Goal: Task Accomplishment & Management: Manage account settings

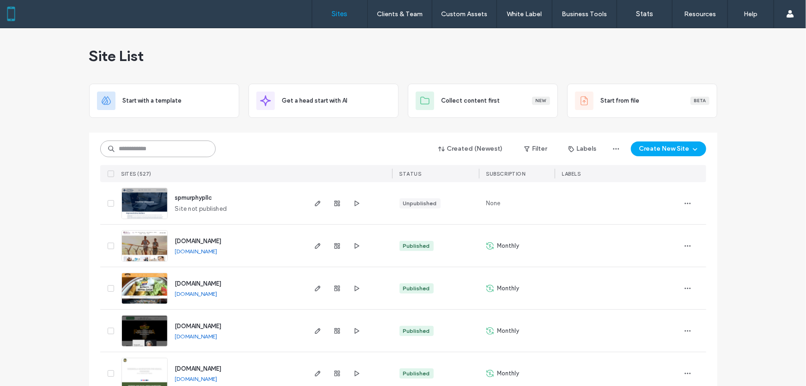
click at [173, 151] on input at bounding box center [158, 148] width 116 height 17
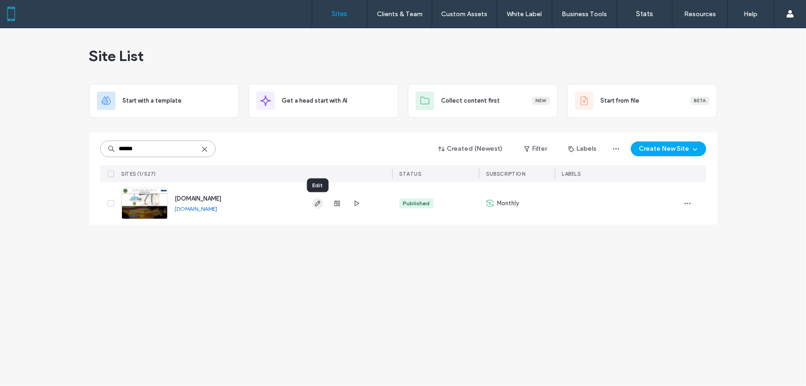
type input "******"
click at [318, 204] on icon "button" at bounding box center [317, 203] width 7 height 7
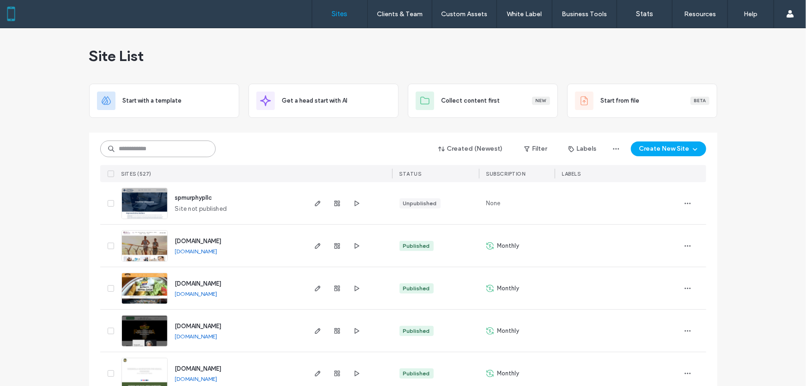
click at [163, 148] on input at bounding box center [158, 148] width 116 height 17
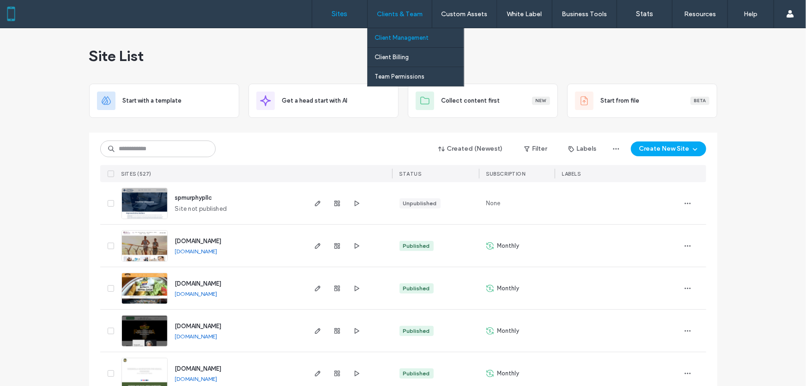
click at [405, 37] on label "Client Management" at bounding box center [402, 37] width 54 height 7
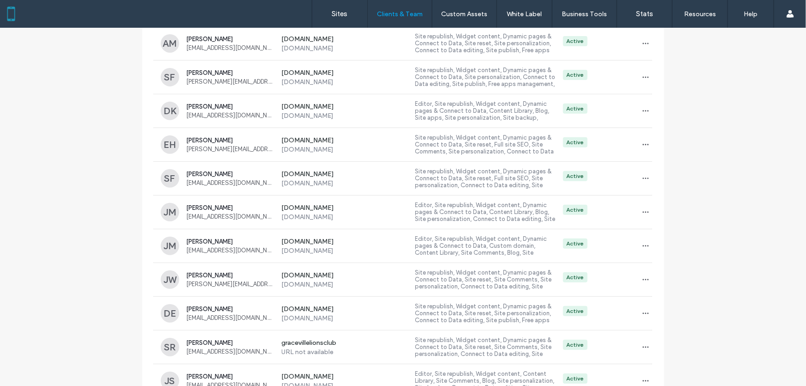
scroll to position [1932, 0]
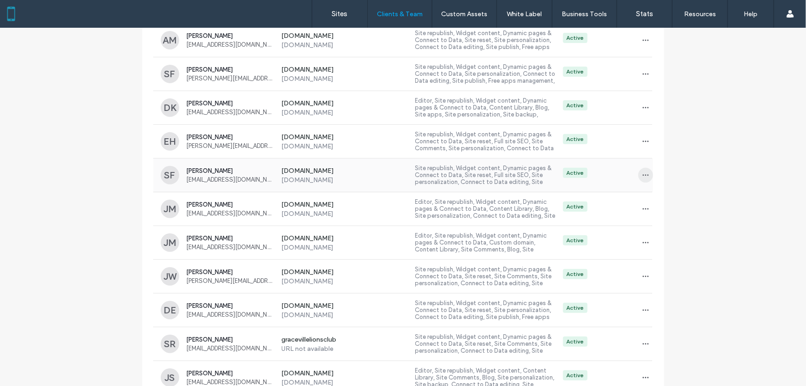
click at [642, 171] on icon "button" at bounding box center [645, 174] width 7 height 7
click at [667, 197] on span "Sites & Permissions" at bounding box center [680, 195] width 52 height 9
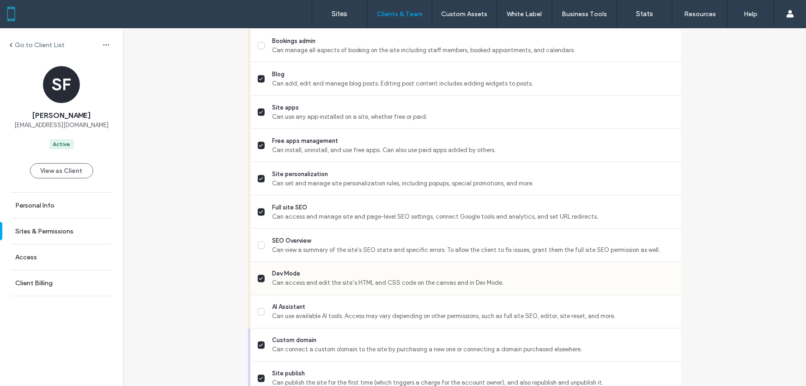
scroll to position [804, 0]
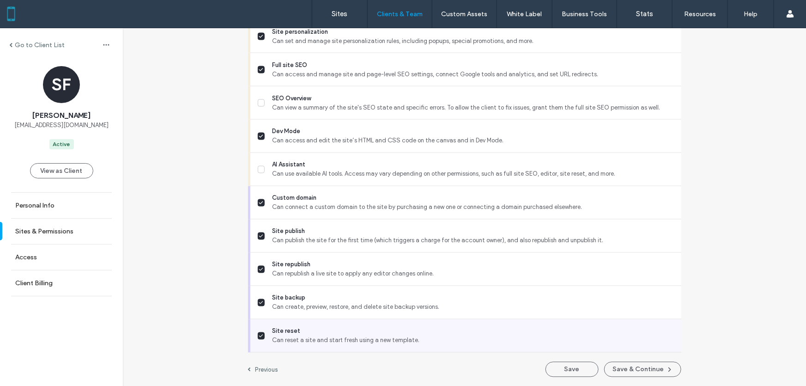
click at [260, 335] on icon at bounding box center [262, 336] width 4 height 2
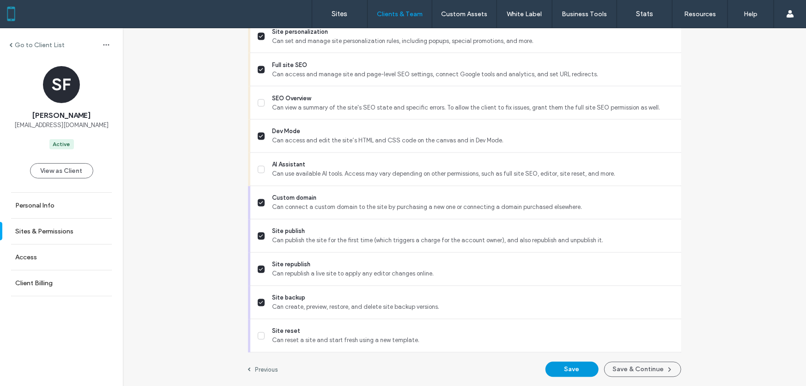
click at [574, 367] on button "Save" at bounding box center [572, 369] width 53 height 15
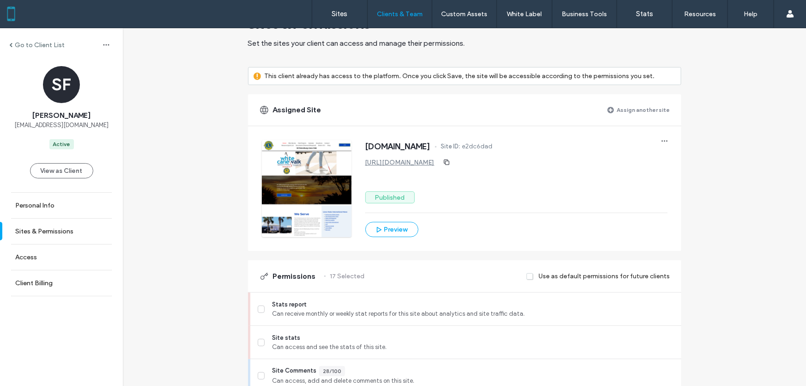
scroll to position [0, 0]
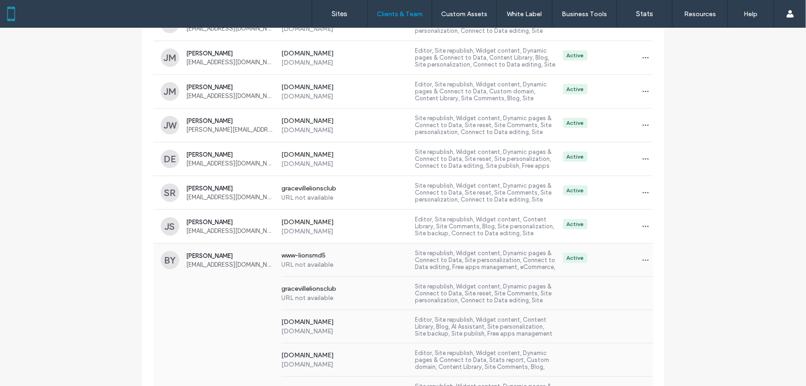
scroll to position [2079, 0]
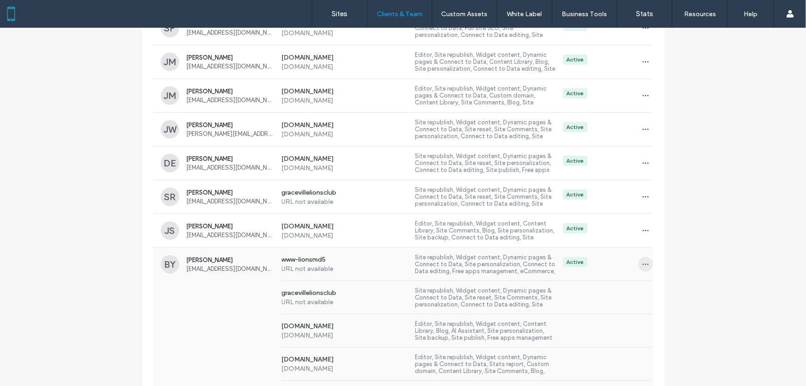
click at [642, 263] on icon "button" at bounding box center [645, 264] width 7 height 7
click at [663, 284] on span "Sites & Permissions" at bounding box center [680, 284] width 52 height 9
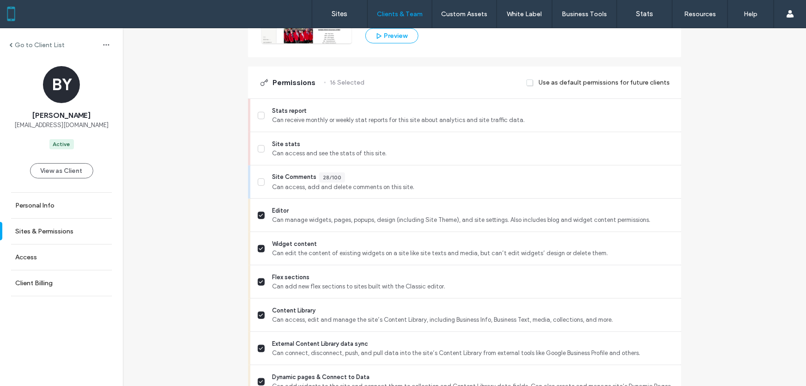
scroll to position [252, 0]
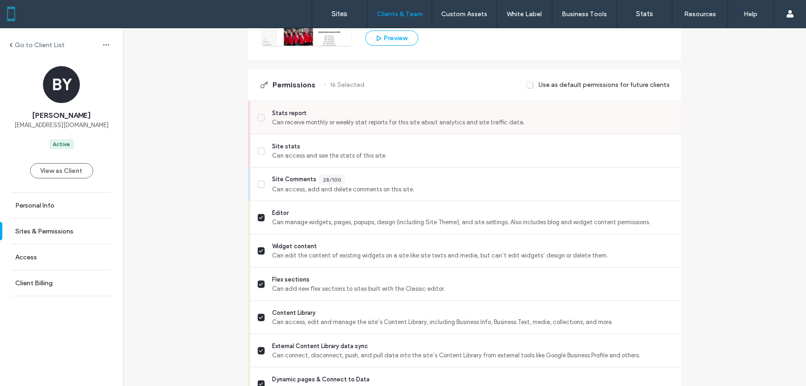
click at [259, 120] on icon at bounding box center [261, 118] width 5 height 4
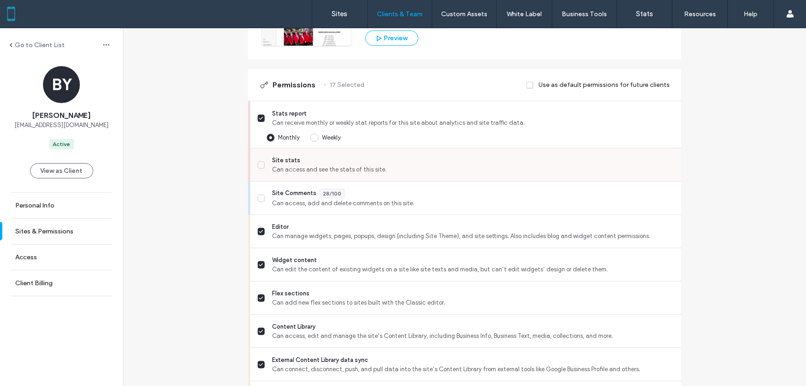
click at [260, 166] on icon at bounding box center [262, 165] width 4 height 2
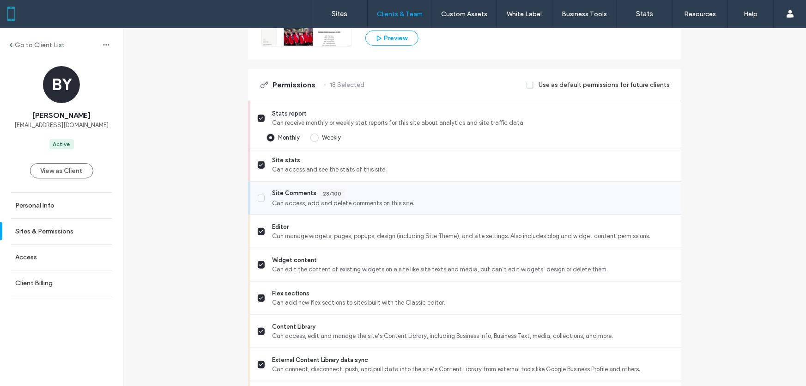
click at [260, 202] on span at bounding box center [261, 198] width 7 height 7
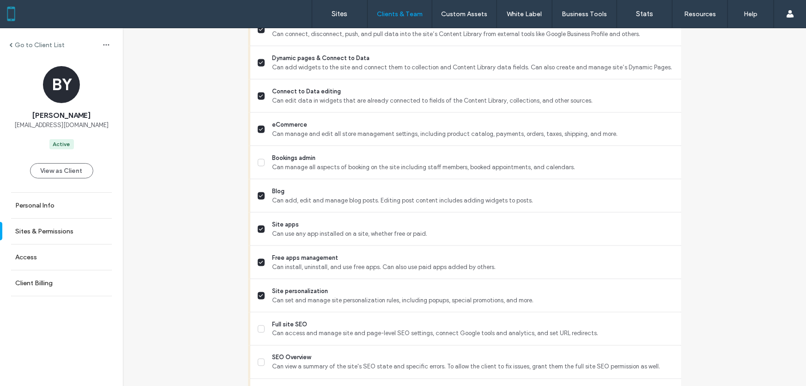
scroll to position [588, 0]
click at [259, 164] on icon at bounding box center [261, 162] width 5 height 4
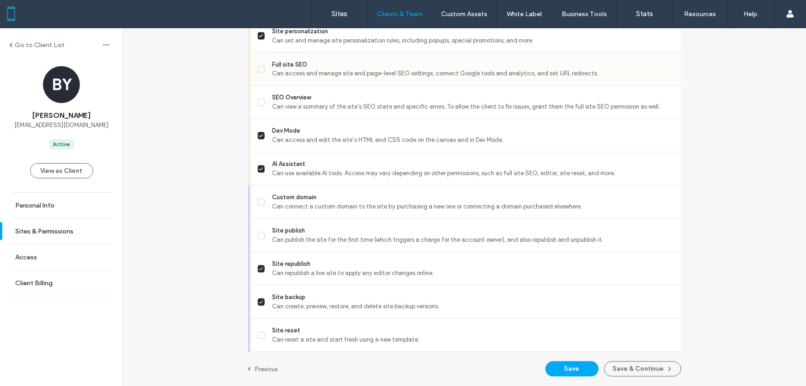
scroll to position [854, 0]
click at [258, 71] on span at bounding box center [261, 69] width 7 height 7
click at [258, 105] on span at bounding box center [261, 102] width 7 height 7
click at [260, 237] on icon at bounding box center [261, 236] width 5 height 4
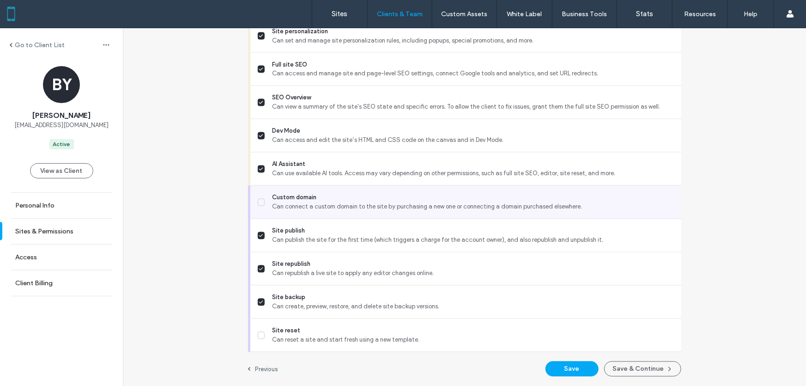
click at [259, 204] on icon at bounding box center [261, 203] width 5 height 4
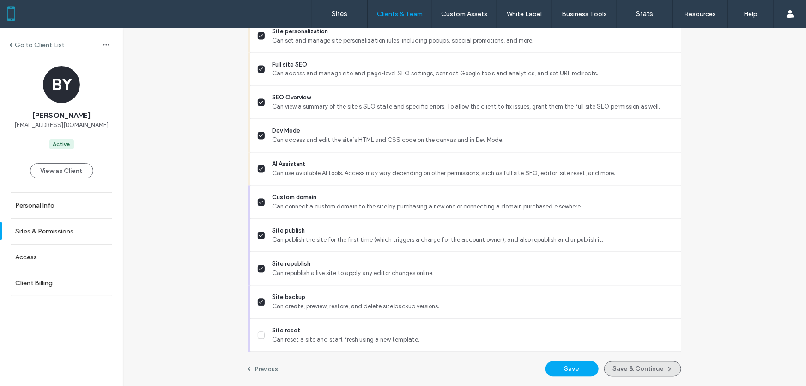
click at [646, 370] on button "Save & Continue" at bounding box center [642, 368] width 77 height 15
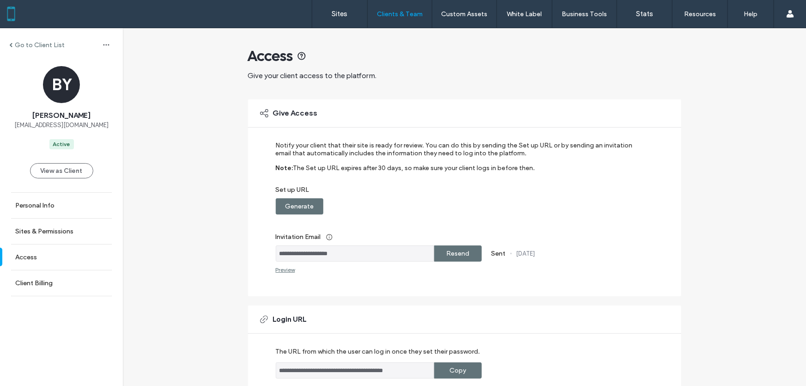
click at [12, 44] on span at bounding box center [10, 45] width 3 height 5
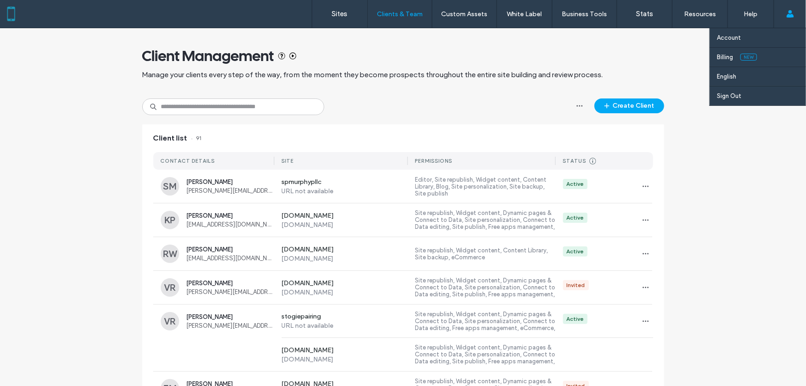
click at [790, 15] on use at bounding box center [789, 13] width 7 height 7
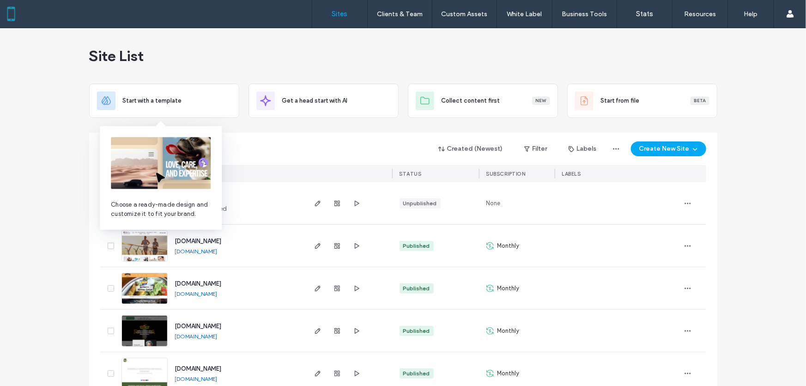
click at [293, 146] on div "Created (Newest) Filter Labels Create New Site" at bounding box center [403, 149] width 606 height 18
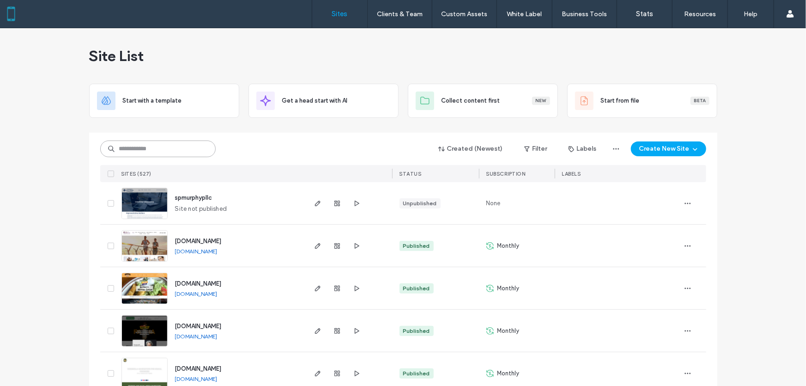
click at [165, 150] on input at bounding box center [158, 148] width 116 height 17
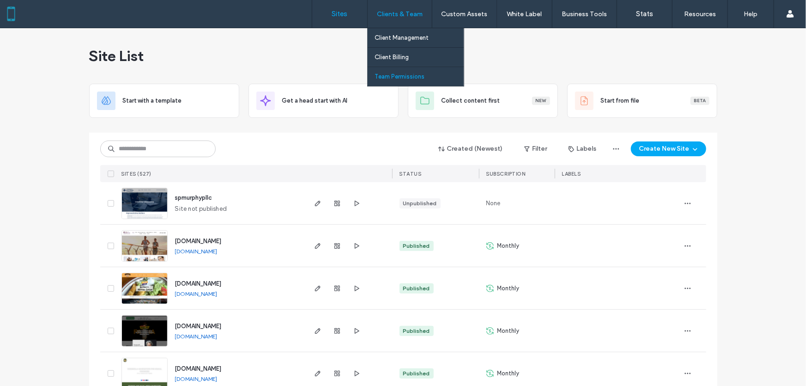
click at [402, 77] on label "Team Permissions" at bounding box center [400, 76] width 50 height 7
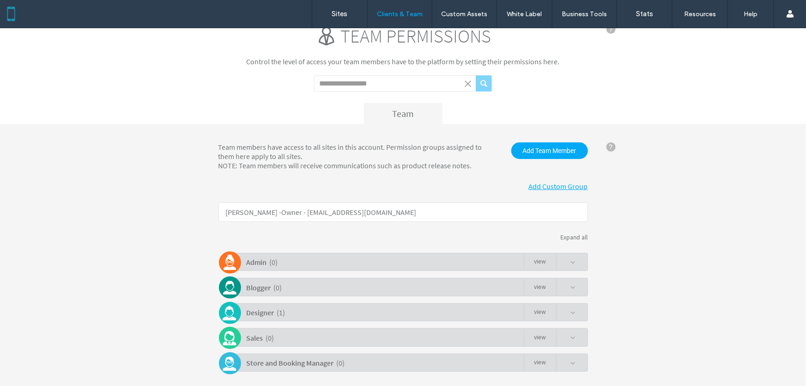
scroll to position [51, 0]
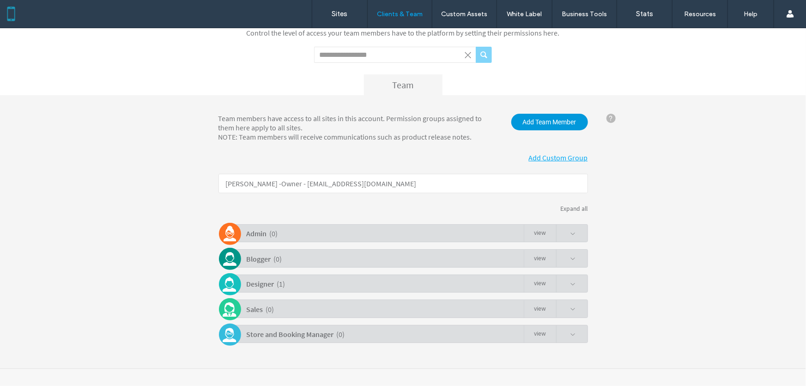
click at [542, 122] on span "Add Team Member" at bounding box center [550, 121] width 77 height 17
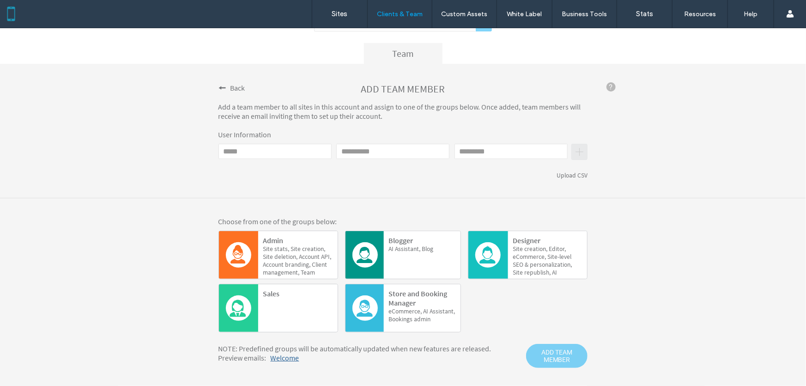
scroll to position [103, 0]
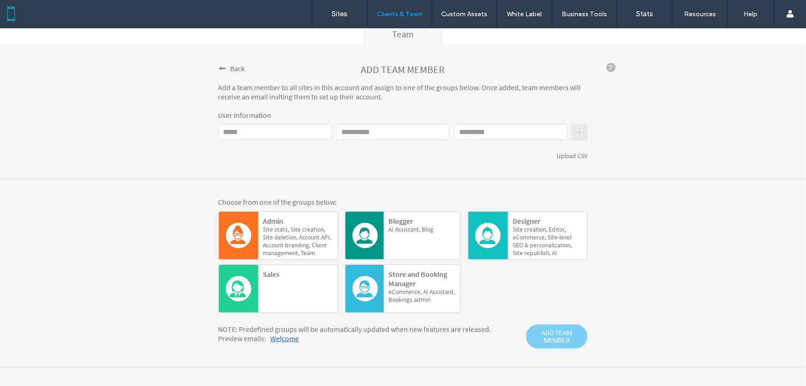
click at [303, 131] on input "Email" at bounding box center [275, 131] width 113 height 15
type input "*"
click at [305, 130] on input "*******" at bounding box center [275, 131] width 113 height 15
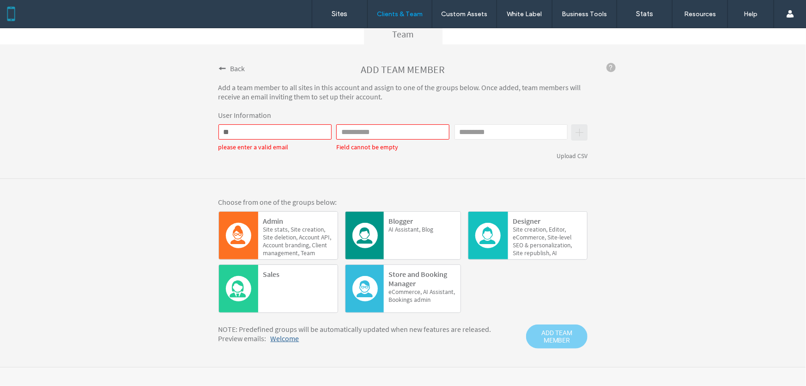
type input "*"
type input "*****"
type input "*******"
type input "*****"
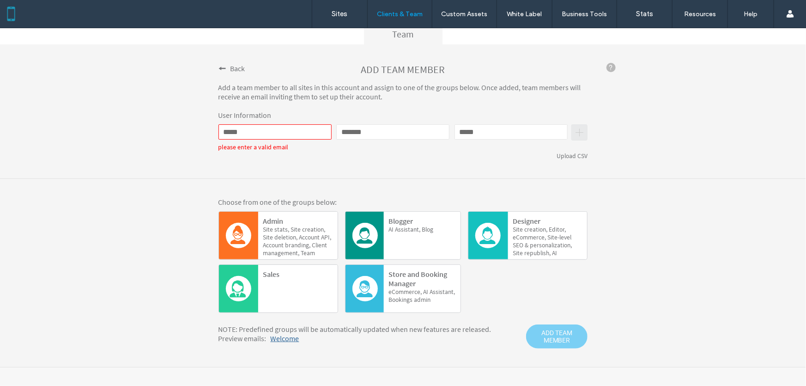
drag, startPoint x: 293, startPoint y: 127, endPoint x: 189, endPoint y: 129, distance: 104.0
click at [189, 129] on div "Back ADD TEAM MEMBER Add a team member to all sites in this account and assign …" at bounding box center [403, 111] width 806 height 134
type input "*"
type input "**********"
